Goal: Check status: Check status

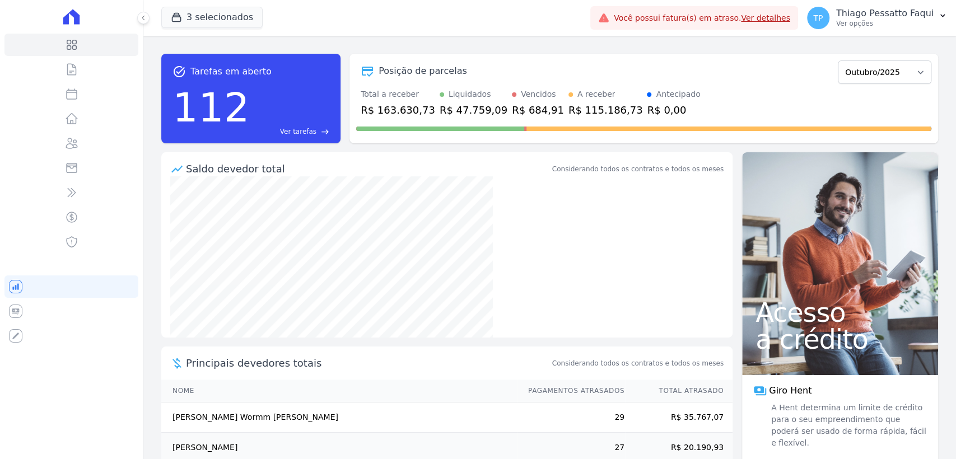
click at [788, 18] on link "Ver detalhes" at bounding box center [765, 17] width 49 height 9
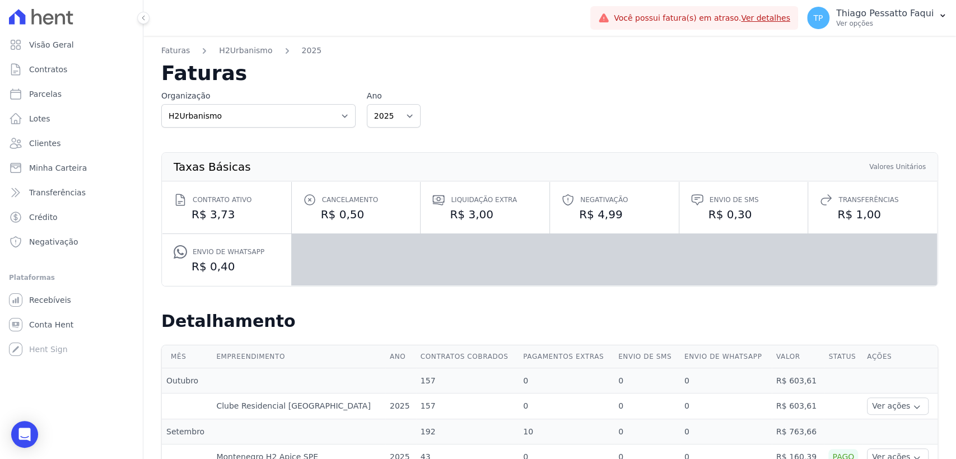
drag, startPoint x: 261, startPoint y: 140, endPoint x: 253, endPoint y: 117, distance: 24.4
click at [261, 139] on div "Taxas Básicas Valores Unitários Contrato ativo R$ 3,73 Cancelamento R$ 0,50 Liq…" at bounding box center [549, 220] width 812 height 166
click at [253, 117] on select "Apice Incorporadora Apice Incorporadora - Inco H2Urbanismo" at bounding box center [258, 116] width 194 height 24
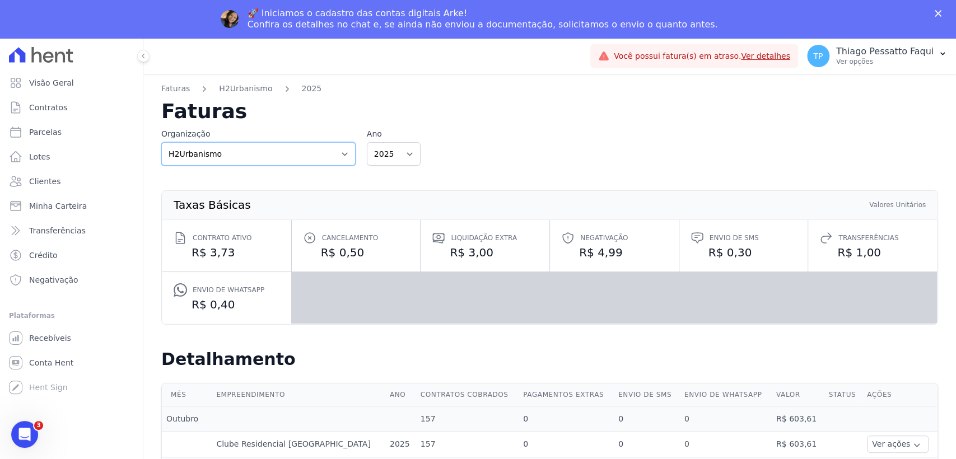
select select "0718d752-0d0d-493f-90e9-7c85e0801cea"
click at [161, 142] on select "Apice Incorporadora Apice Incorporadora - Inco H2Urbanismo" at bounding box center [258, 154] width 194 height 24
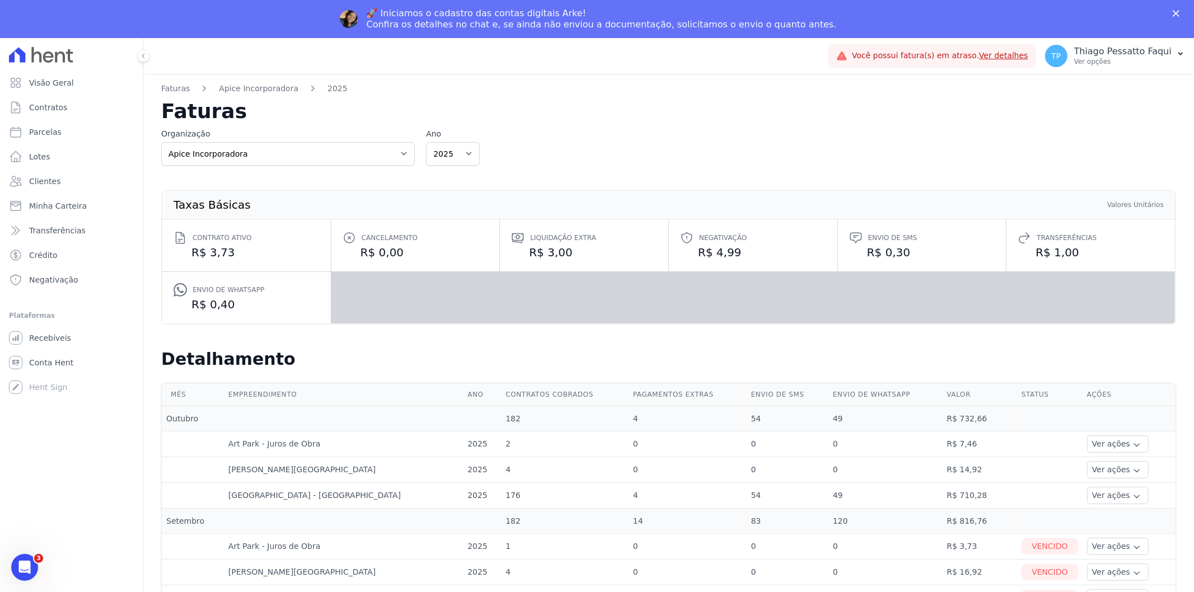
click at [252, 130] on label "Organização" at bounding box center [288, 134] width 254 height 12
drag, startPoint x: 241, startPoint y: 151, endPoint x: 238, endPoint y: 163, distance: 12.8
click at [241, 151] on select "Apice Incorporadora Apice Incorporadora - Inco H2Urbanismo" at bounding box center [288, 154] width 254 height 24
select select "d8ee6d41-a4a0-41a6-9390-656f73471309"
click at [161, 142] on select "Apice Incorporadora Apice Incorporadora - Inco H2Urbanismo" at bounding box center [288, 154] width 254 height 24
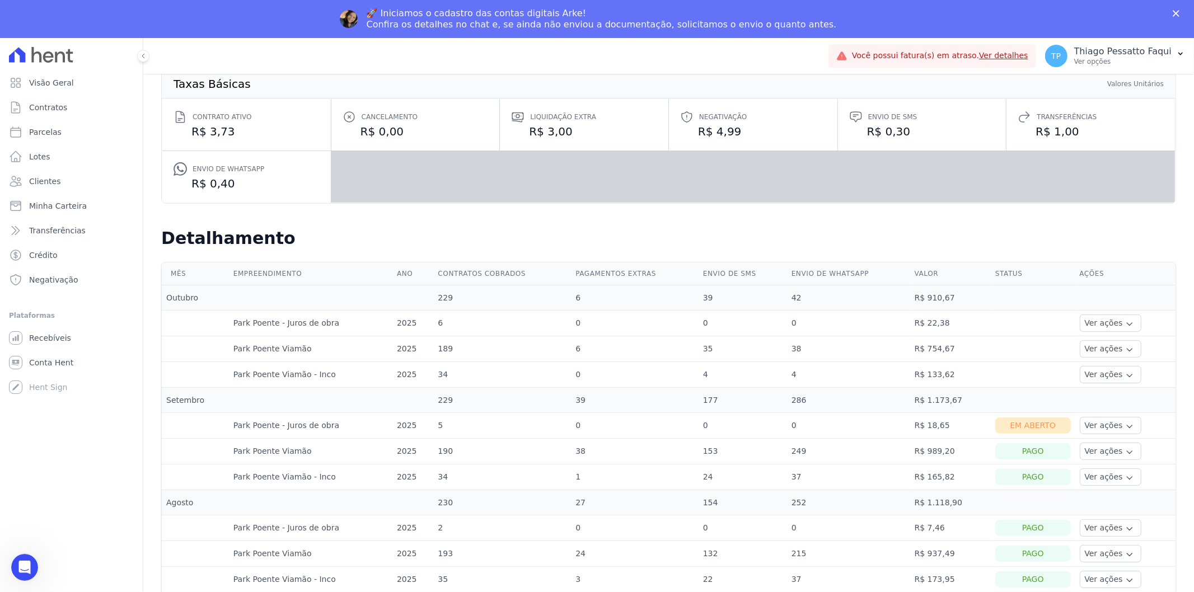
scroll to position [124, 0]
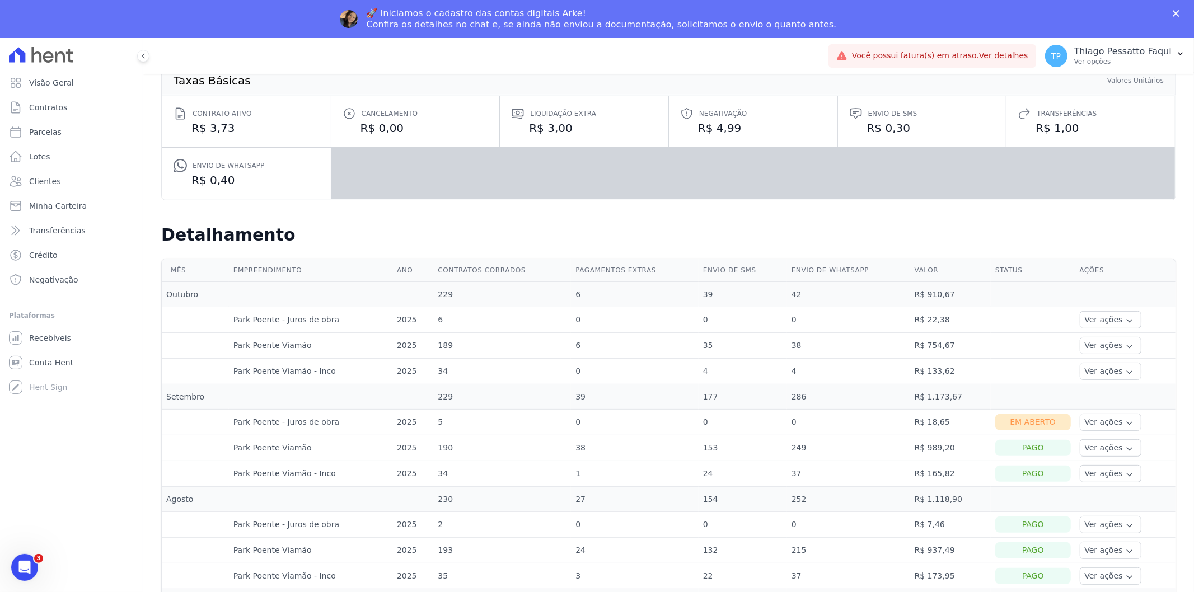
click at [995, 421] on div "Em Aberto" at bounding box center [1032, 422] width 75 height 16
click at [735, 390] on td "177" at bounding box center [743, 396] width 88 height 25
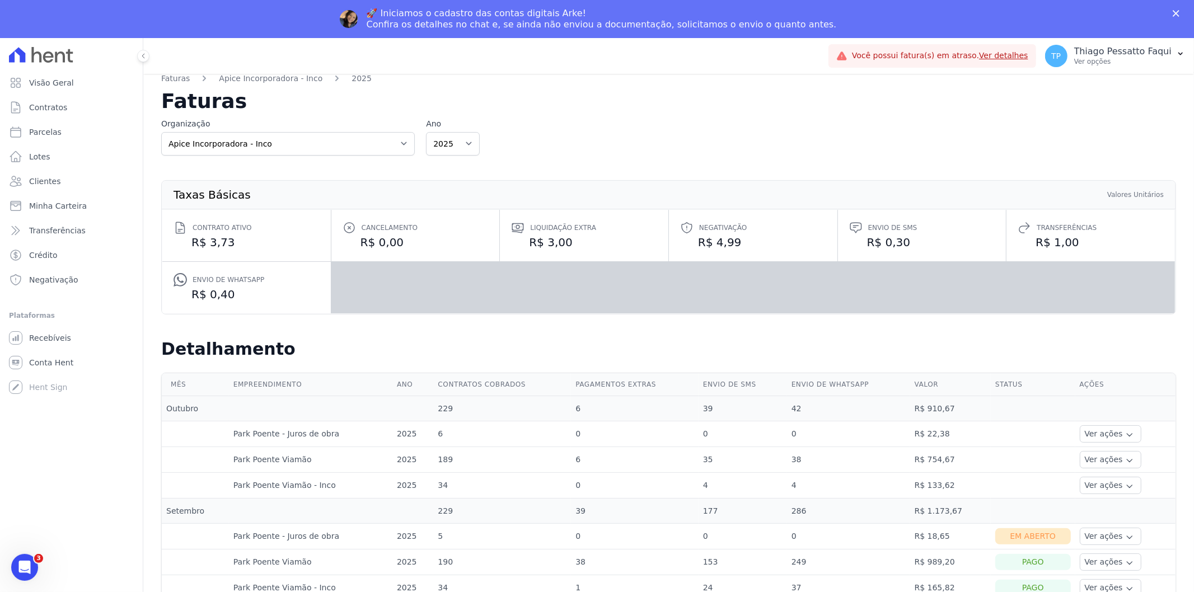
scroll to position [0, 0]
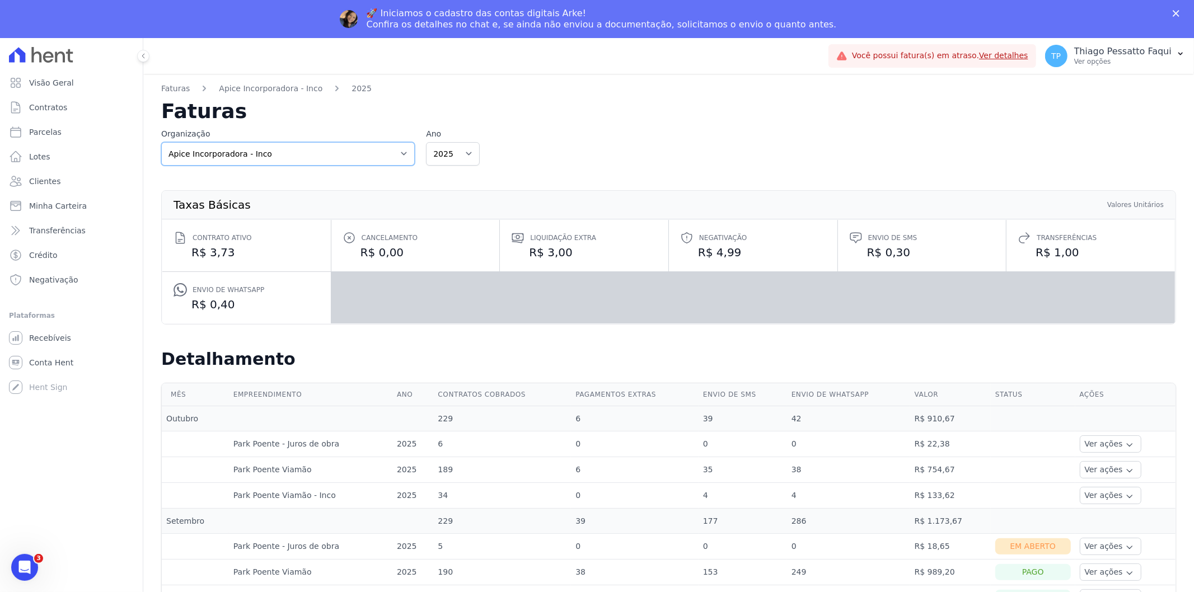
drag, startPoint x: 254, startPoint y: 152, endPoint x: 251, endPoint y: 169, distance: 17.1
click at [254, 152] on select "Apice Incorporadora Apice Incorporadora - Inco H2Urbanismo" at bounding box center [288, 154] width 254 height 24
drag, startPoint x: 237, startPoint y: 155, endPoint x: 233, endPoint y: 162, distance: 8.3
click at [237, 155] on select "Apice Incorporadora Apice Incorporadora - Inco H2Urbanismo" at bounding box center [288, 154] width 254 height 24
click at [161, 142] on select "Apice Incorporadora Apice Incorporadora - Inco H2Urbanismo" at bounding box center [288, 154] width 254 height 24
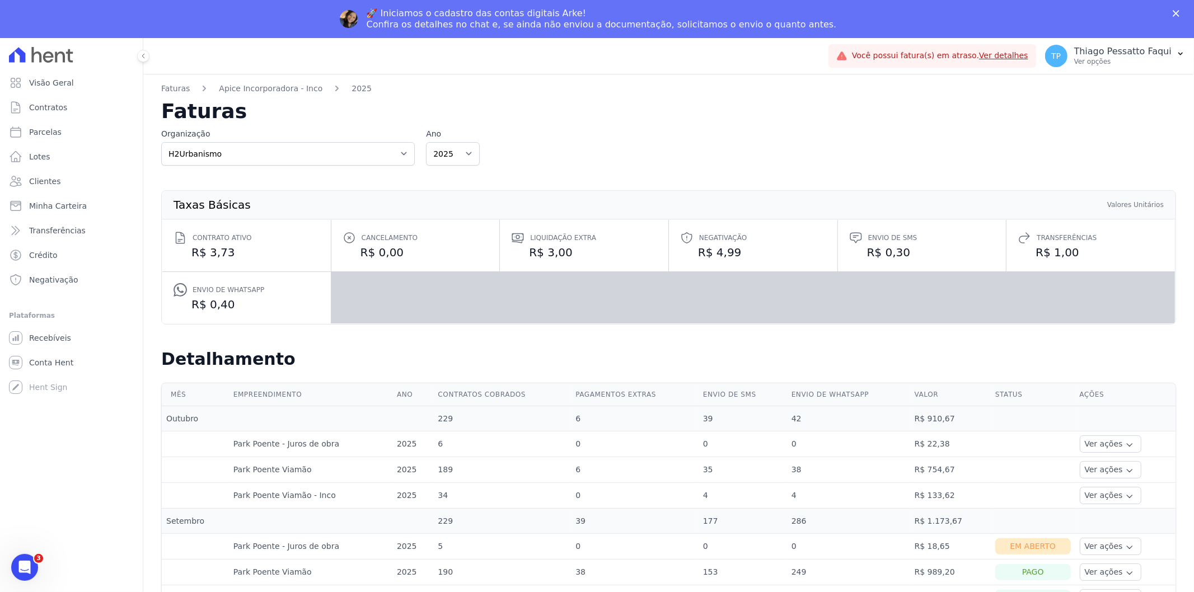
click at [493, 112] on h2 "Faturas" at bounding box center [668, 111] width 1015 height 20
click at [381, 152] on select "Apice Incorporadora Apice Incorporadora - Inco H2Urbanismo" at bounding box center [288, 154] width 254 height 24
click at [635, 134] on div "Organização Apice Incorporadora Apice Incorporadora - Inco H2Urbanismo Ano 2025…" at bounding box center [668, 147] width 1015 height 38
drag, startPoint x: 299, startPoint y: 149, endPoint x: 273, endPoint y: 162, distance: 29.0
click at [299, 149] on select "Apice Incorporadora Apice Incorporadora - Inco H2Urbanismo" at bounding box center [288, 154] width 254 height 24
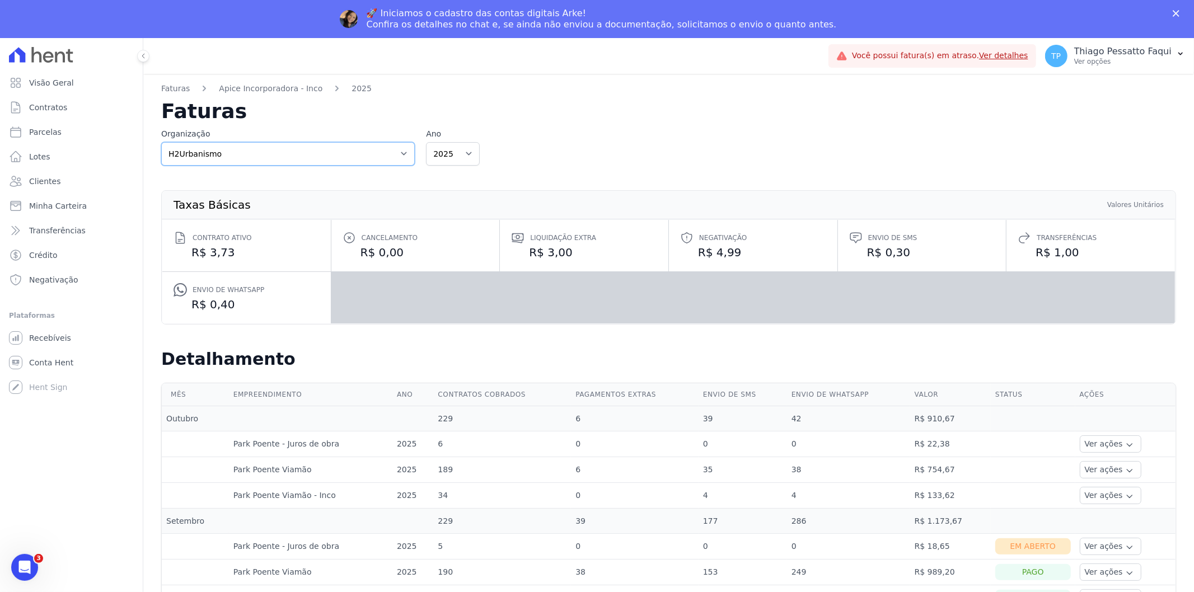
click at [161, 142] on select "Apice Incorporadora Apice Incorporadora - Inco H2Urbanismo" at bounding box center [288, 154] width 254 height 24
click at [242, 160] on select "Apice Incorporadora Apice Incorporadora - Inco H2Urbanismo" at bounding box center [288, 154] width 254 height 24
select select "0718d752-0d0d-493f-90e9-7c85e0801cea"
click at [161, 142] on select "Apice Incorporadora Apice Incorporadora - Inco H2Urbanismo" at bounding box center [288, 154] width 254 height 24
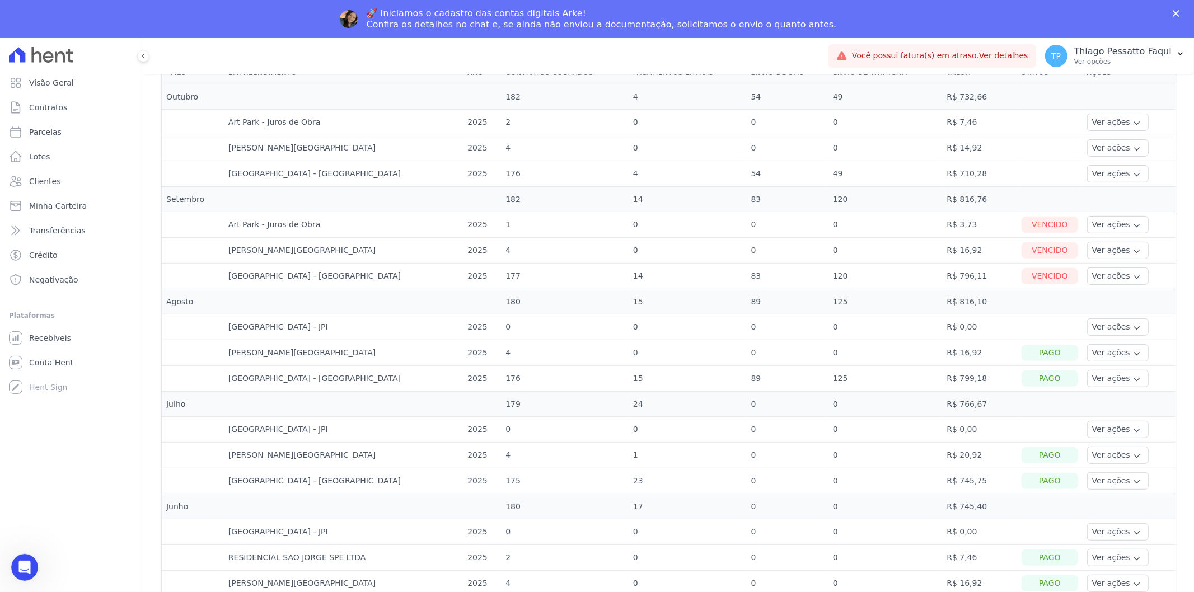
scroll to position [249, 0]
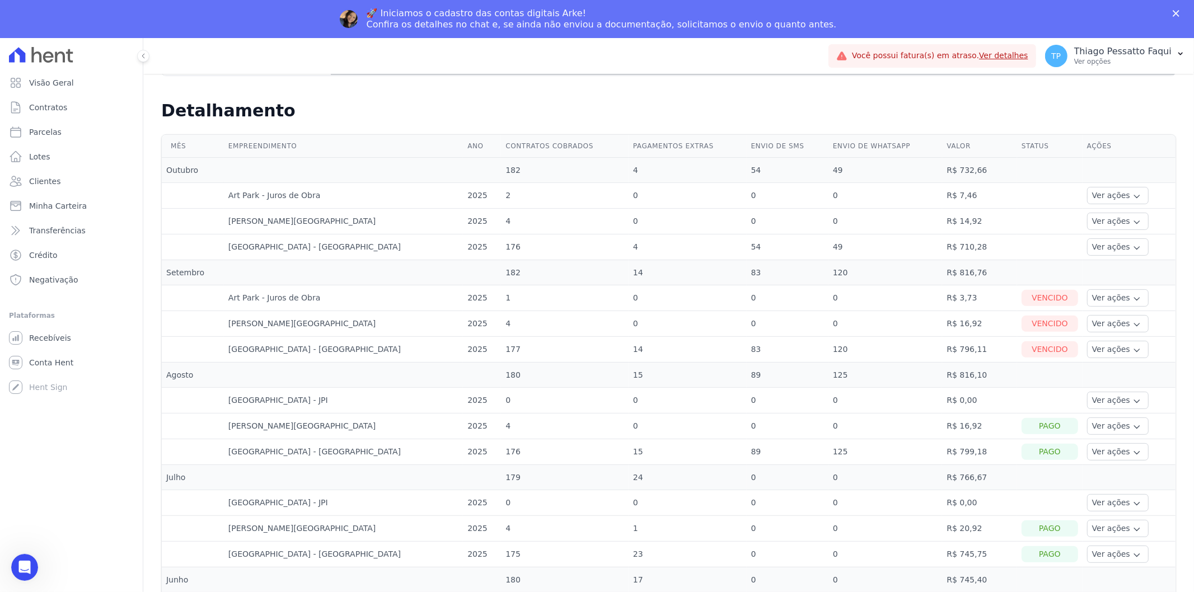
click at [784, 362] on td "89" at bounding box center [788, 374] width 82 height 25
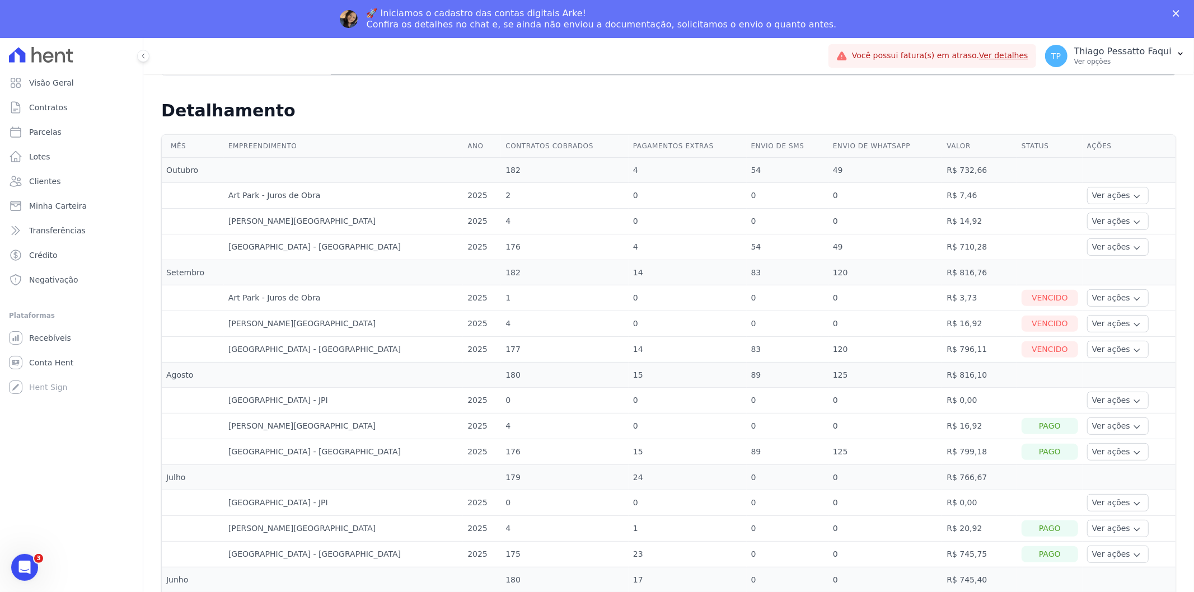
click at [784, 362] on td "89" at bounding box center [788, 374] width 82 height 25
click at [829, 365] on td "125" at bounding box center [886, 374] width 114 height 25
click at [829, 357] on td "120" at bounding box center [886, 349] width 114 height 26
